Goal: Navigation & Orientation: Find specific page/section

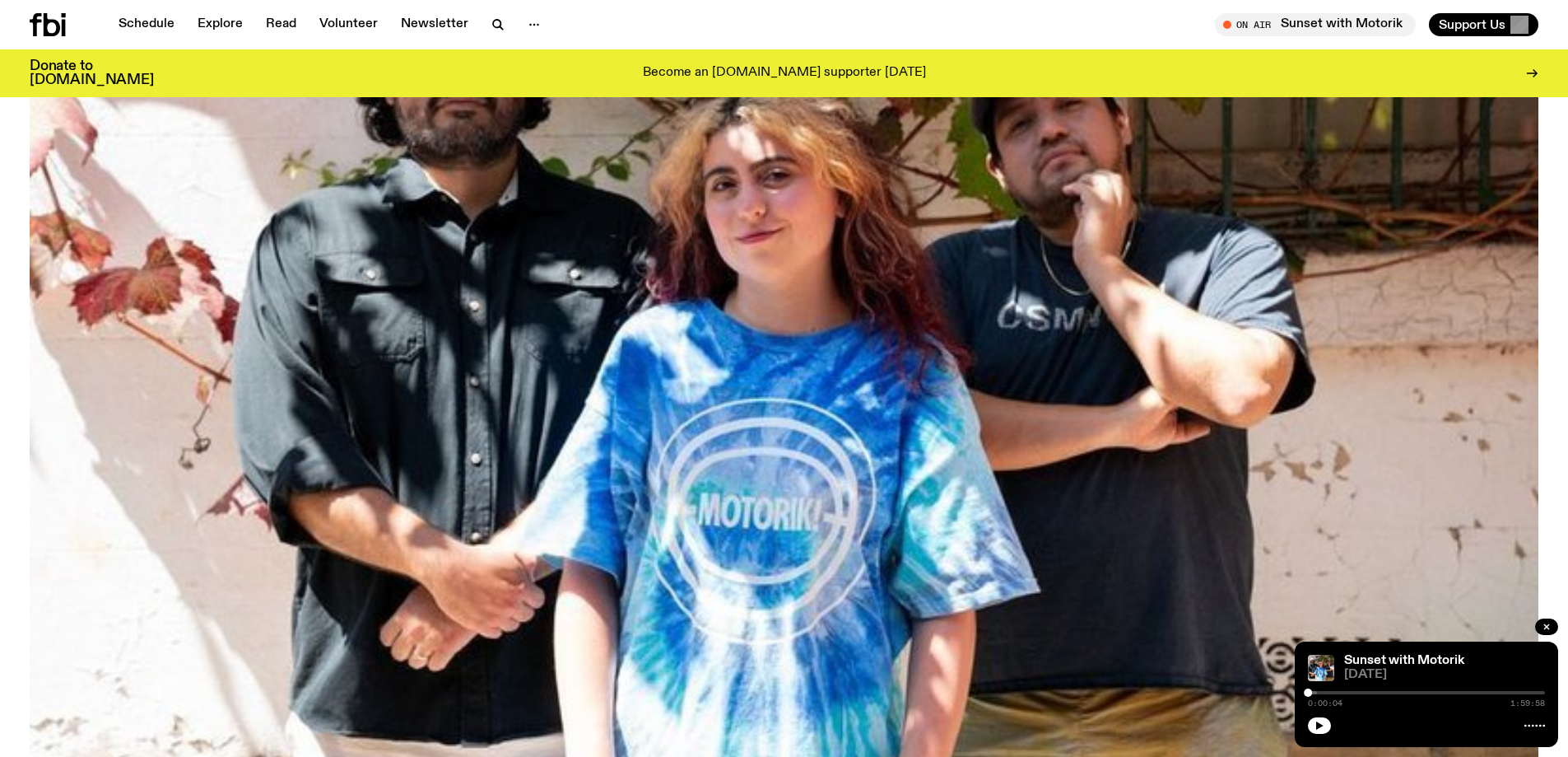
scroll to position [316, 0]
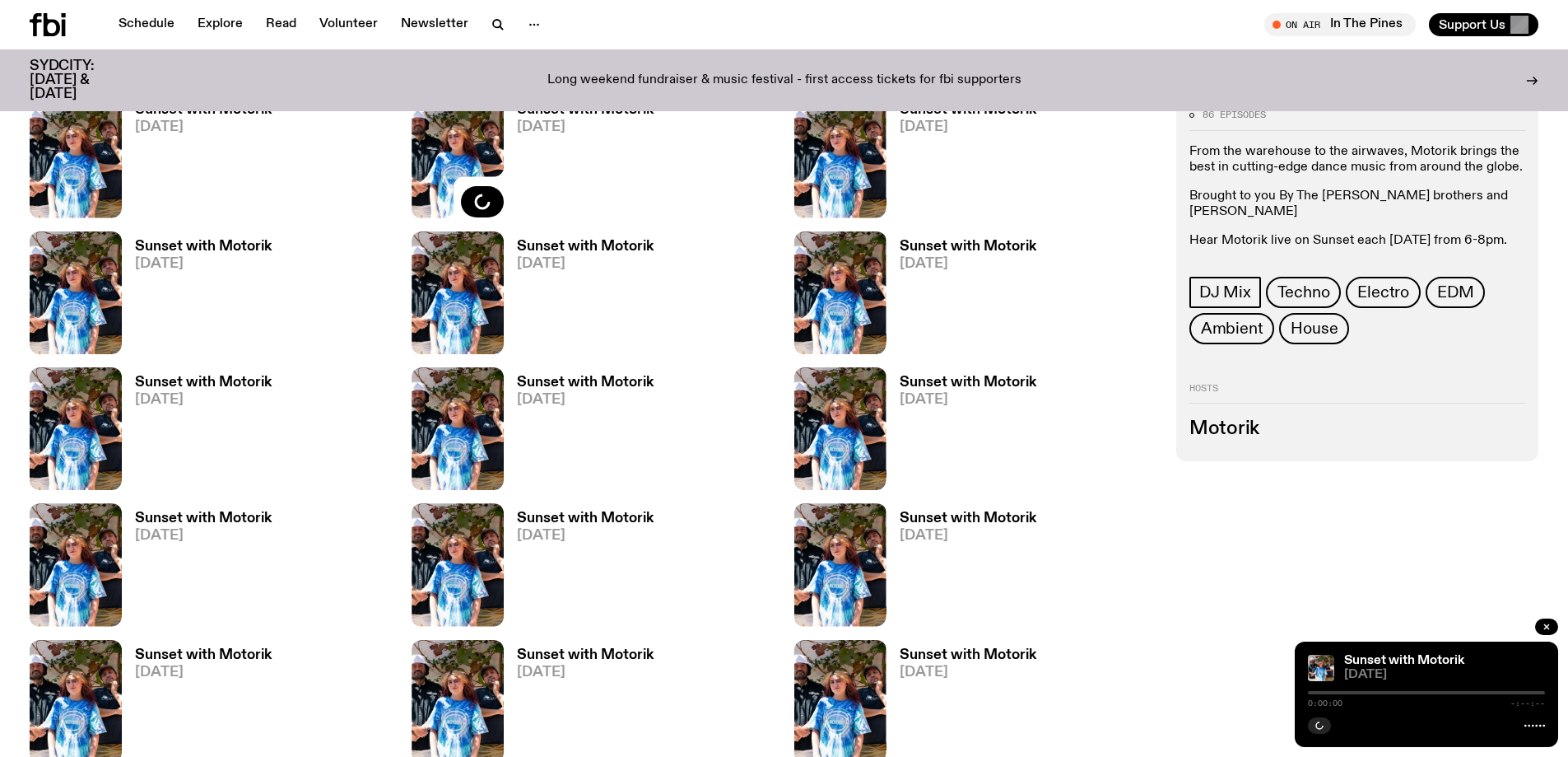
scroll to position [810, 0]
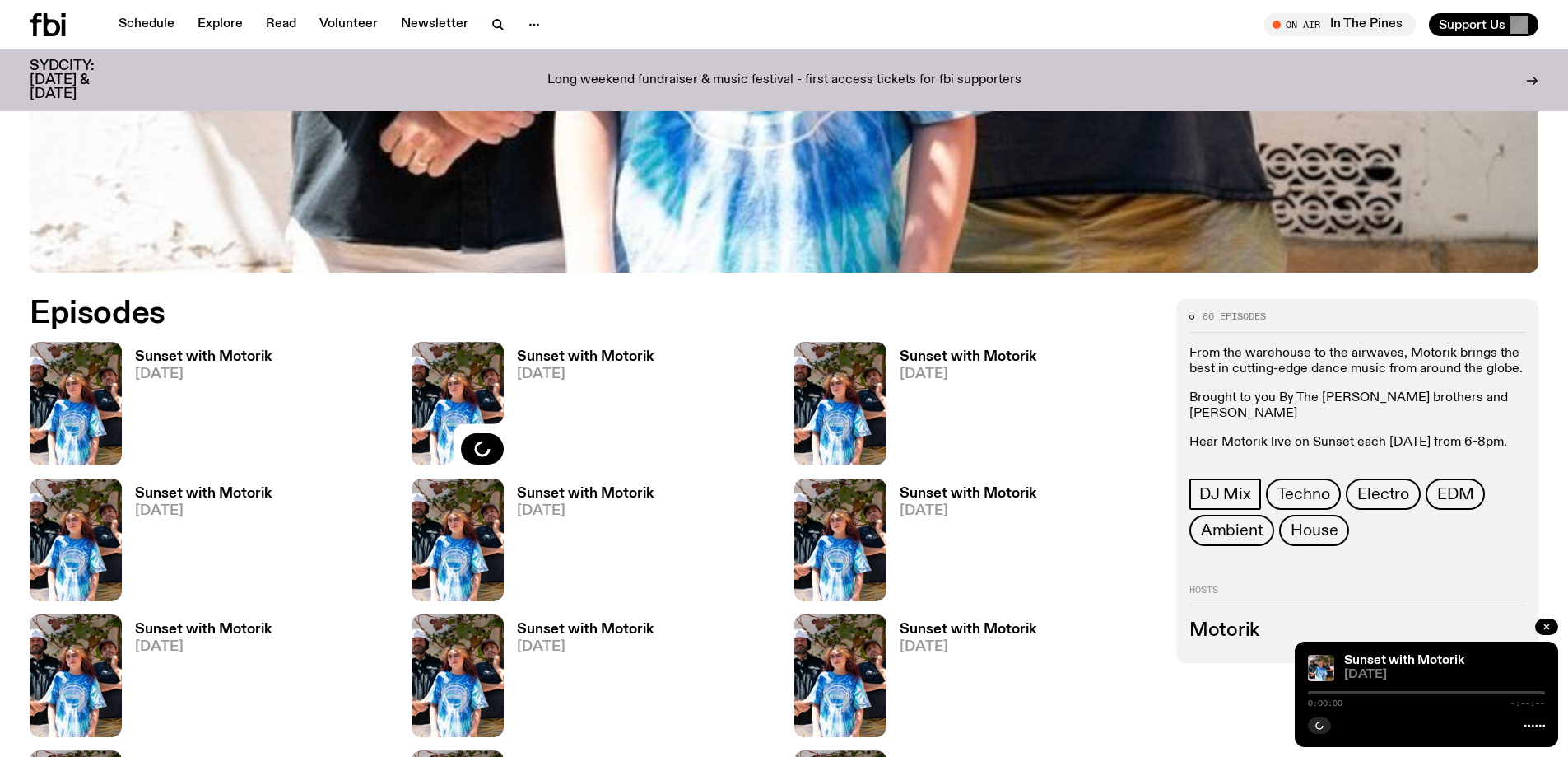
click at [199, 355] on h3 "Sunset with Motorik" at bounding box center [203, 357] width 136 height 14
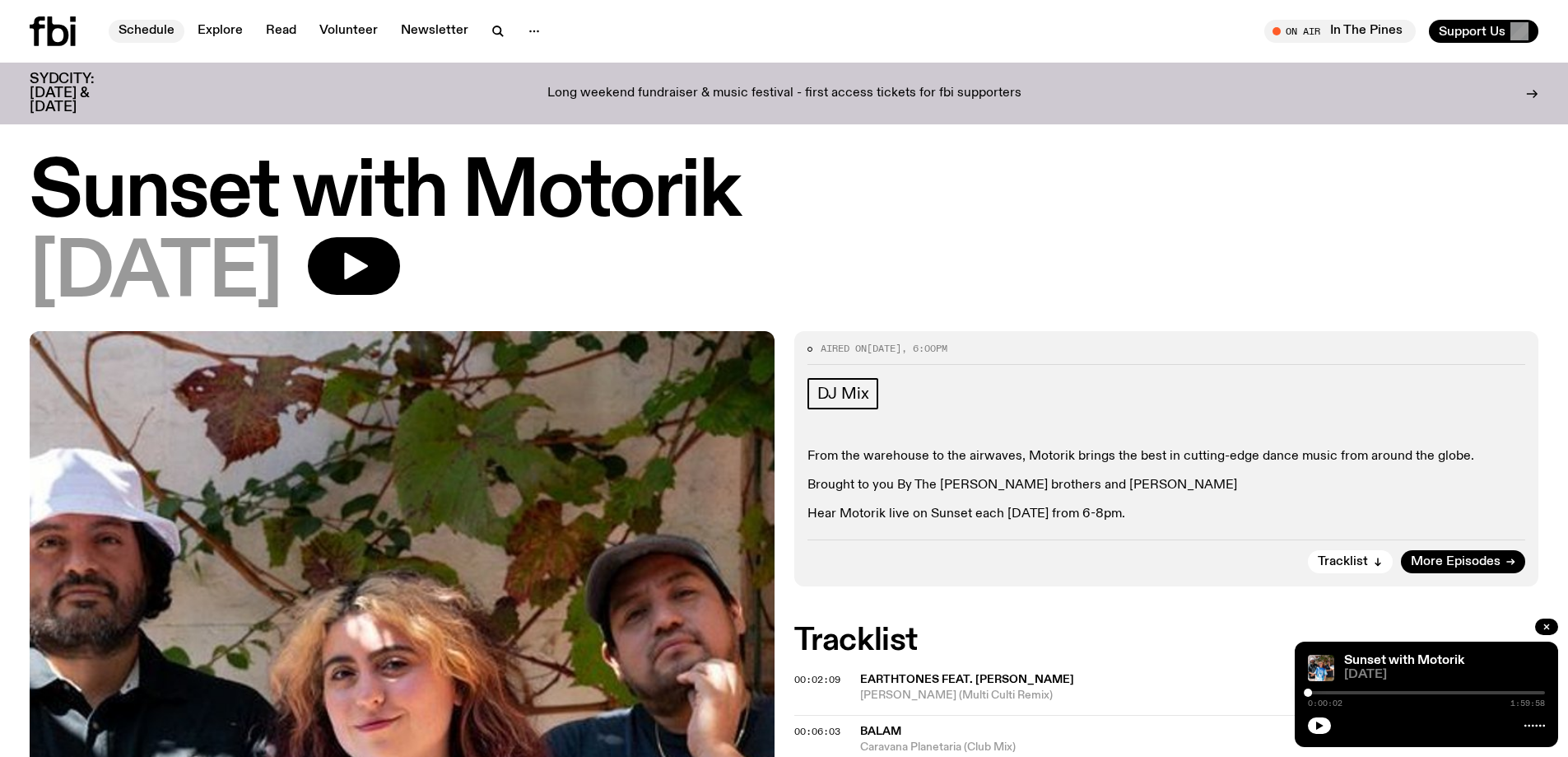
click at [134, 29] on link "Schedule" at bounding box center [146, 31] width 76 height 23
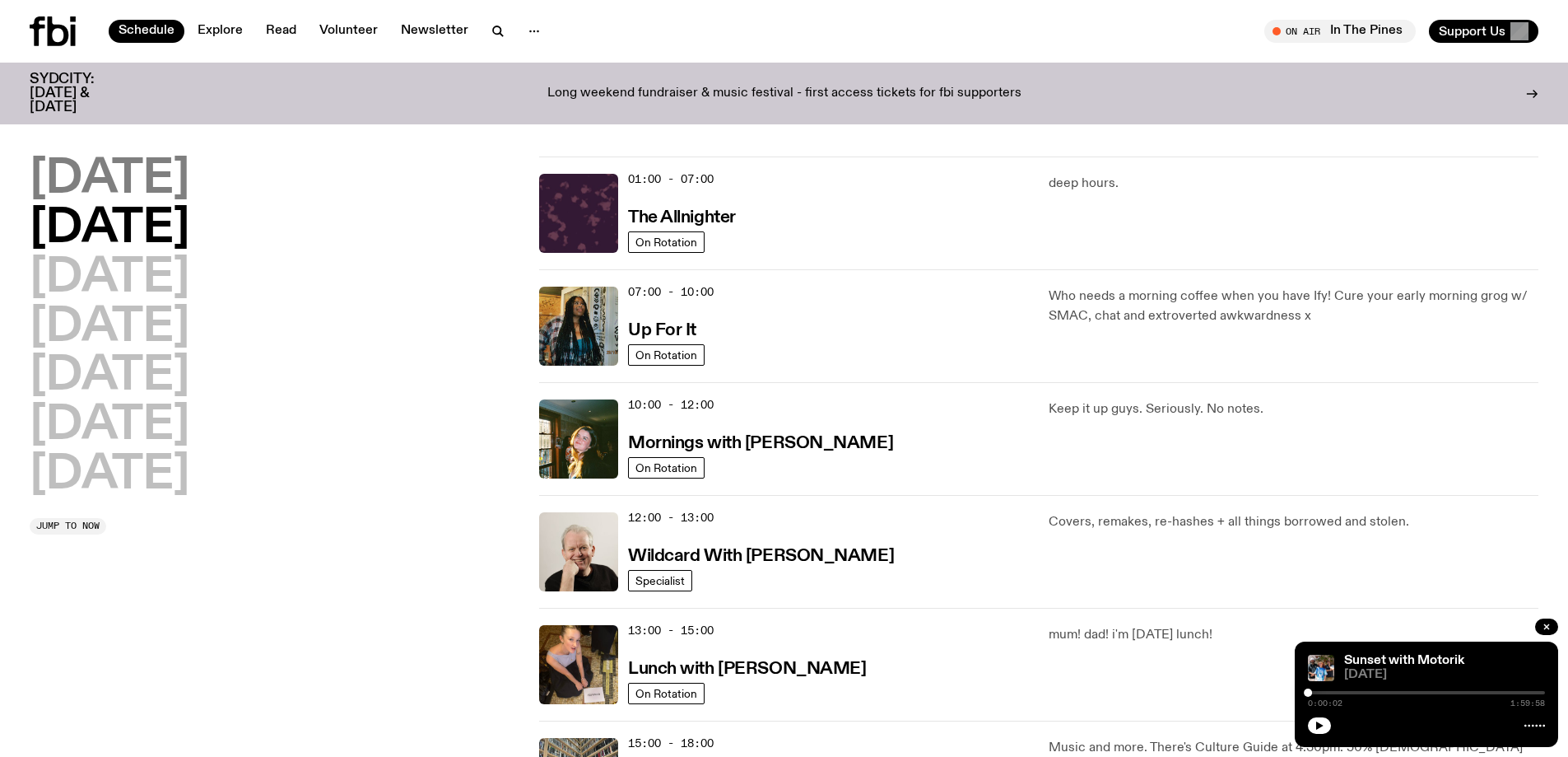
click at [160, 175] on h2 "Monday" at bounding box center [109, 179] width 160 height 46
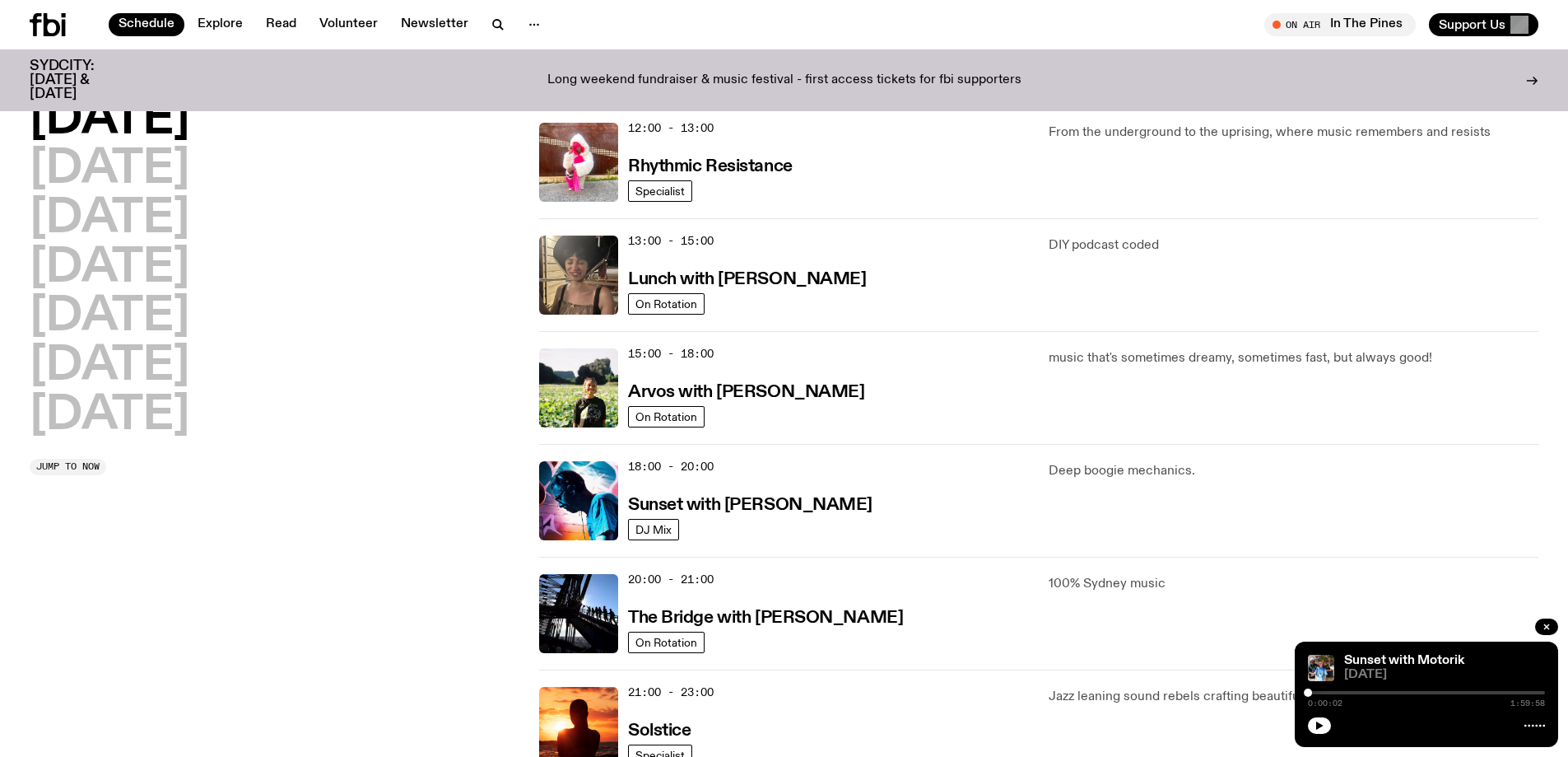
scroll to position [494, 0]
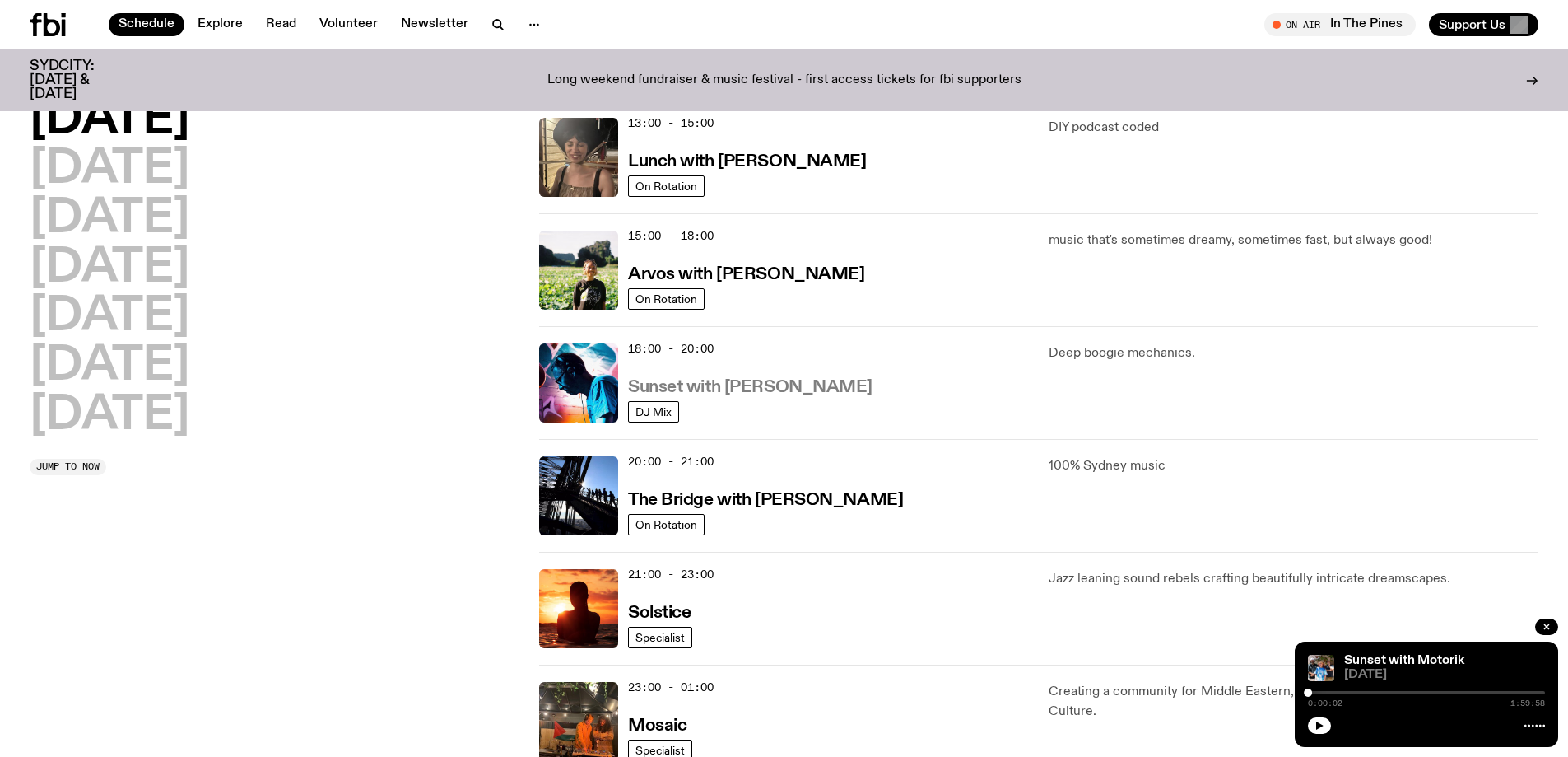
click at [776, 384] on h3 "Sunset with Simon Caldwell" at bounding box center [750, 387] width 245 height 17
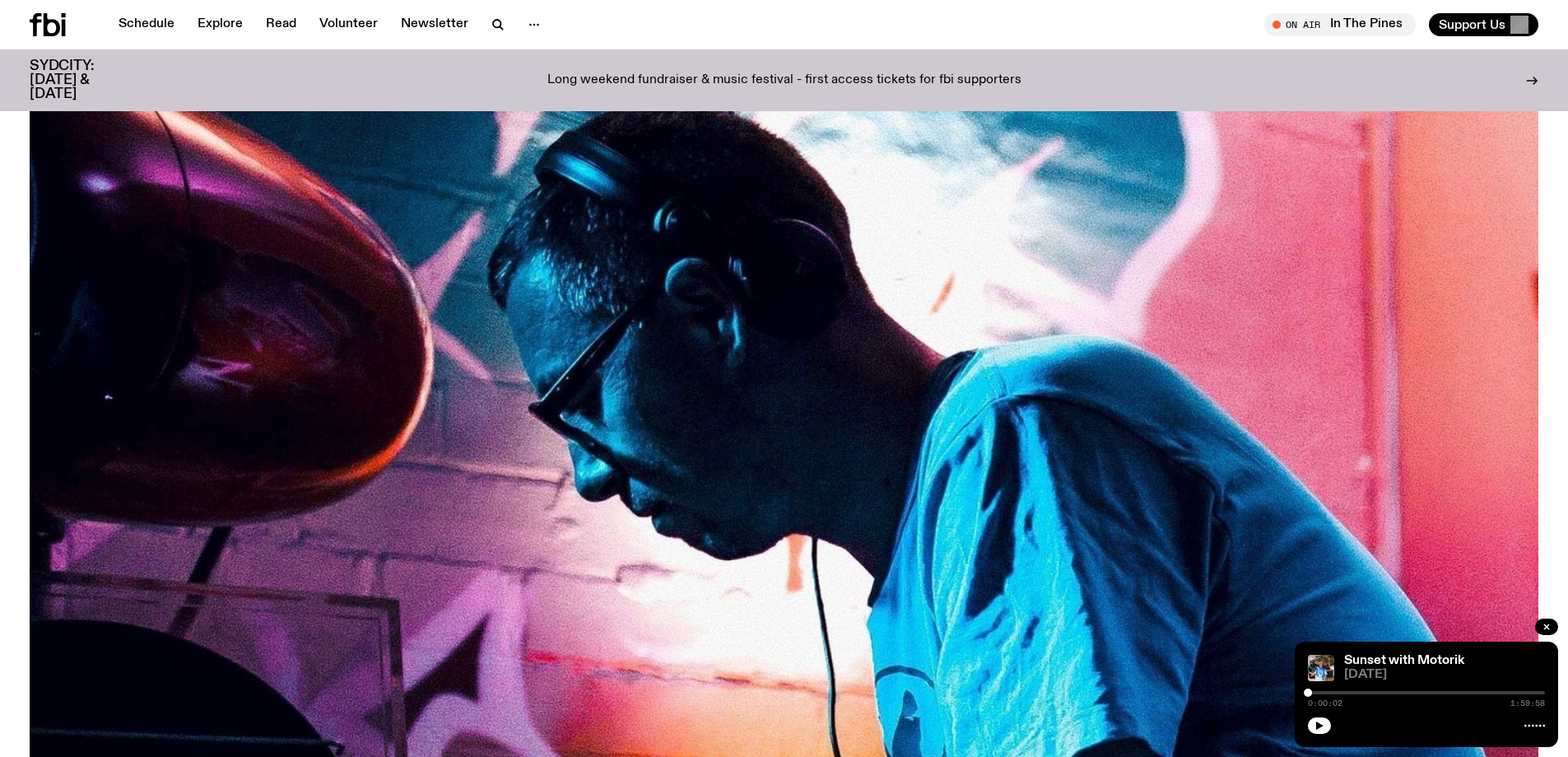
scroll to position [729, 0]
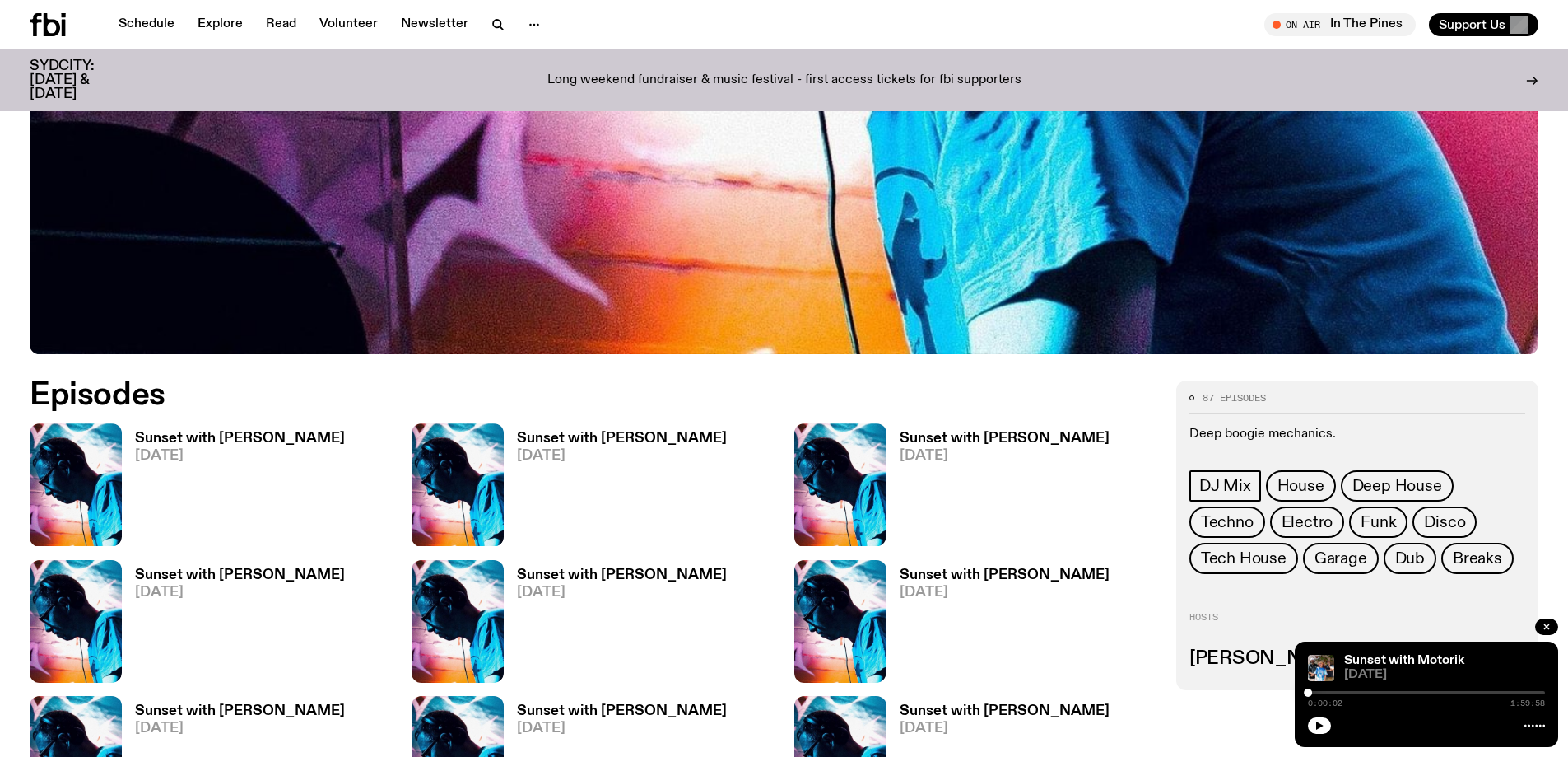
click at [175, 433] on h3 "Sunset with Simon Caldwell" at bounding box center [240, 438] width 210 height 14
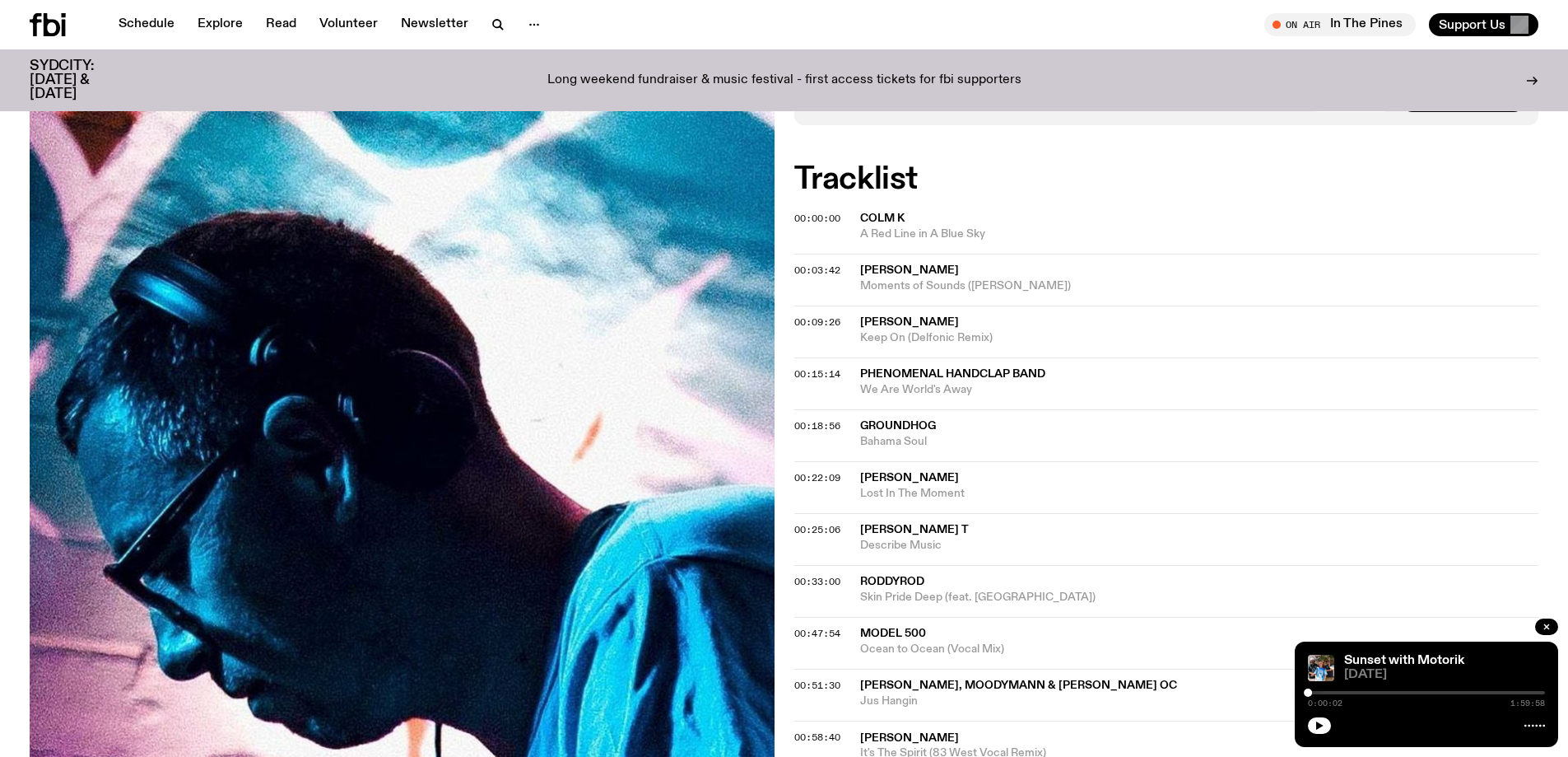
scroll to position [318, 0]
